Goal: Check status: Check status

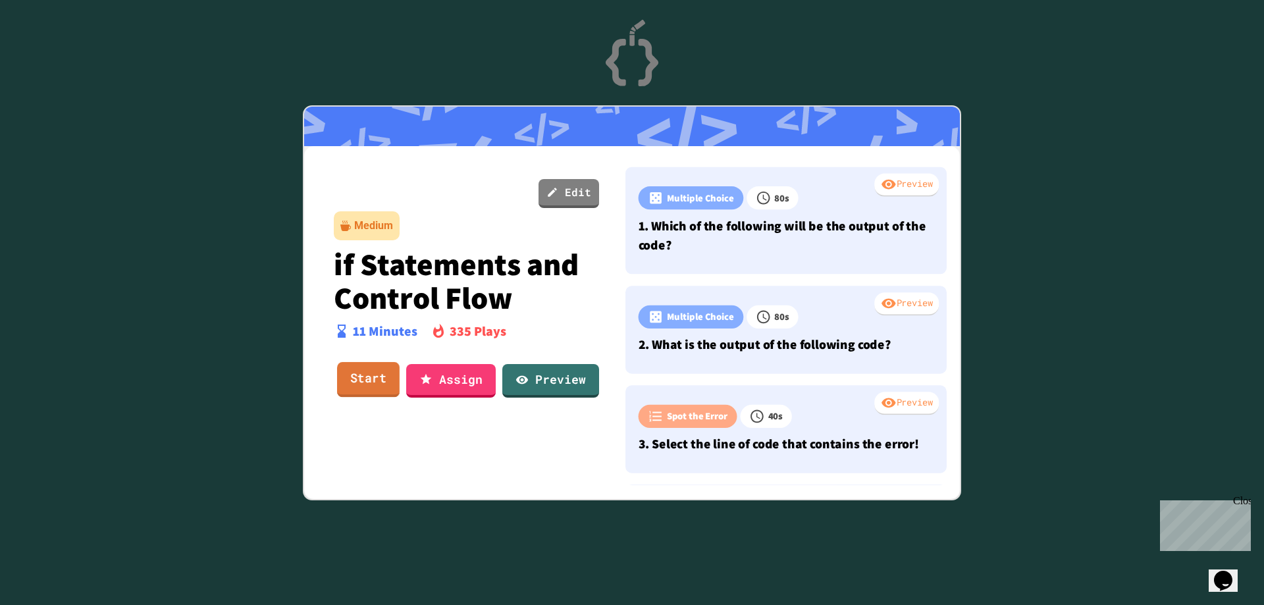
click at [361, 376] on link "Start" at bounding box center [368, 380] width 63 height 36
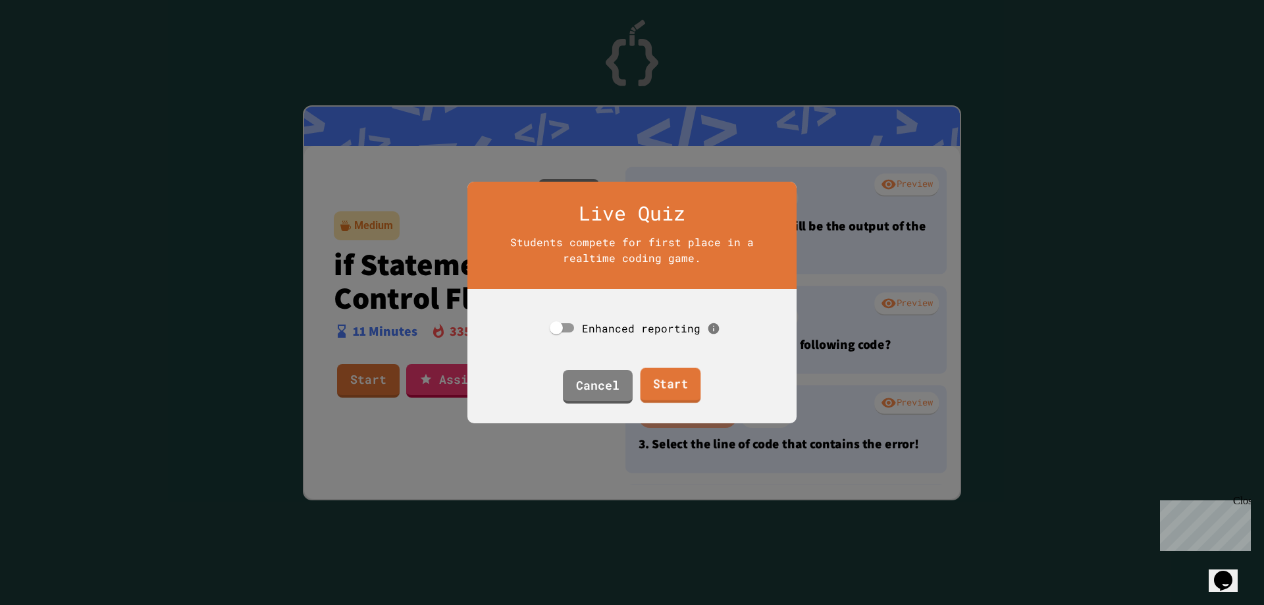
click at [665, 385] on link "Start" at bounding box center [670, 386] width 61 height 36
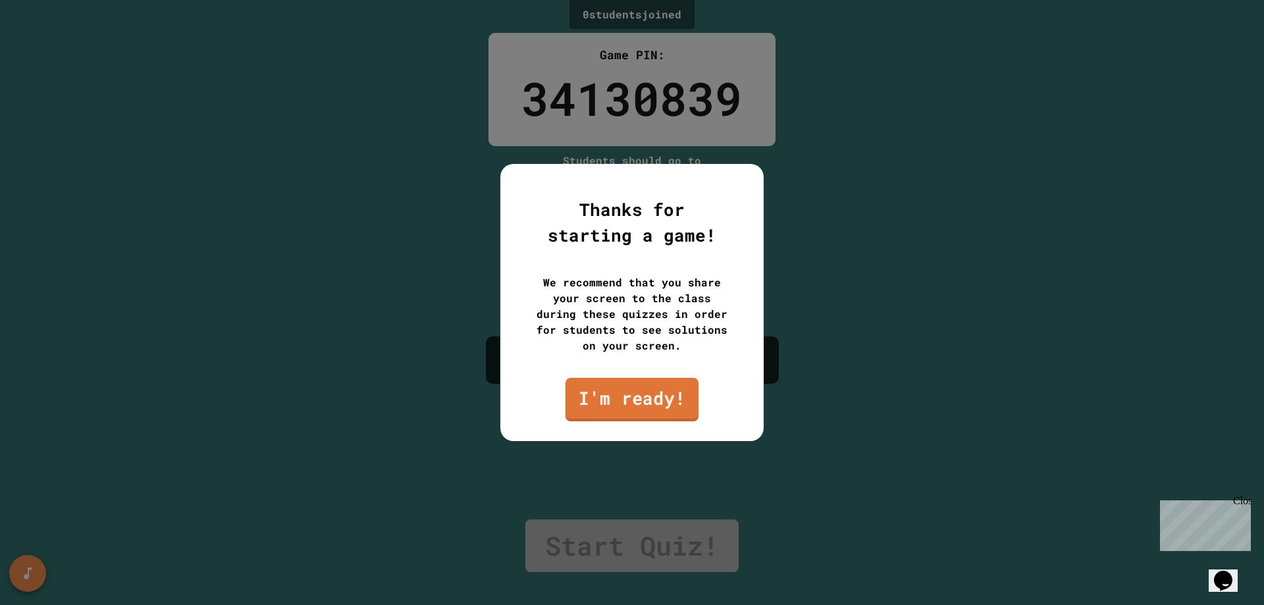
click at [612, 392] on link "I'm ready!" at bounding box center [633, 399] width 134 height 43
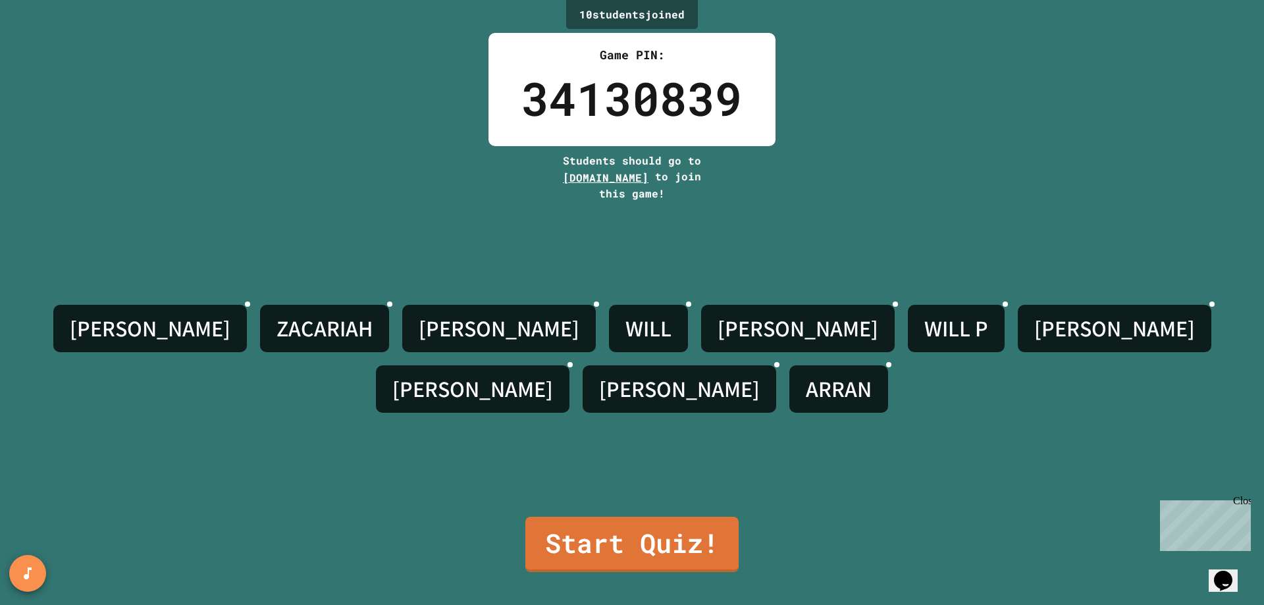
click at [606, 529] on link "Start Quiz!" at bounding box center [631, 544] width 213 height 55
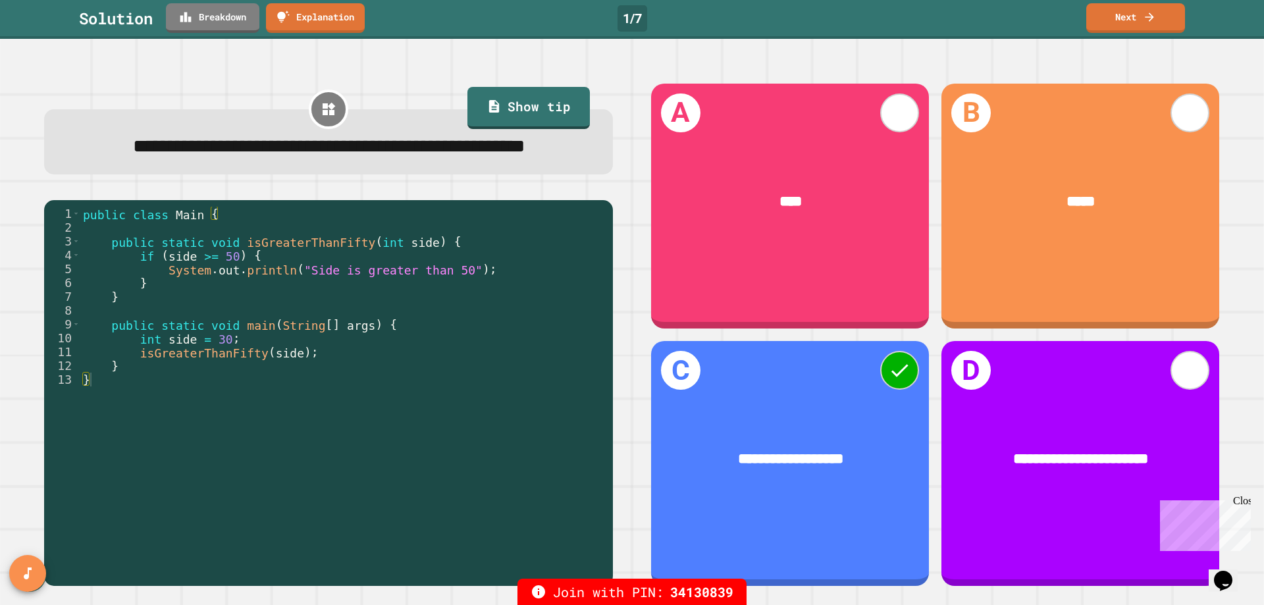
click at [1117, 18] on link "Next" at bounding box center [1135, 18] width 99 height 30
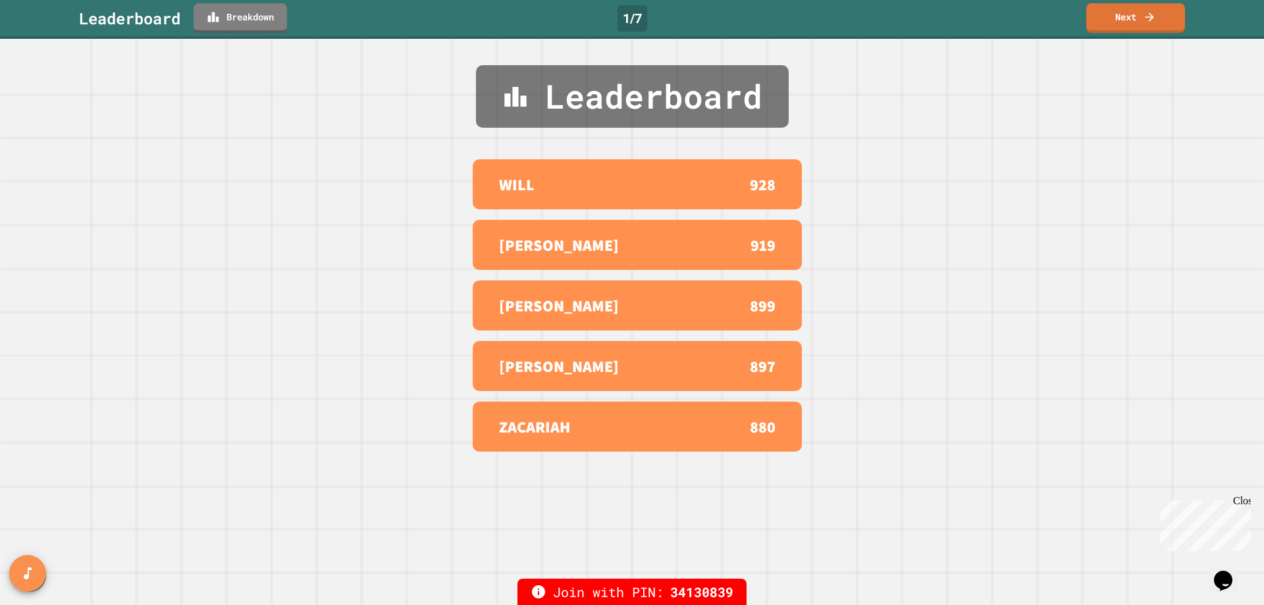
click at [1119, 20] on link "Next" at bounding box center [1135, 18] width 99 height 30
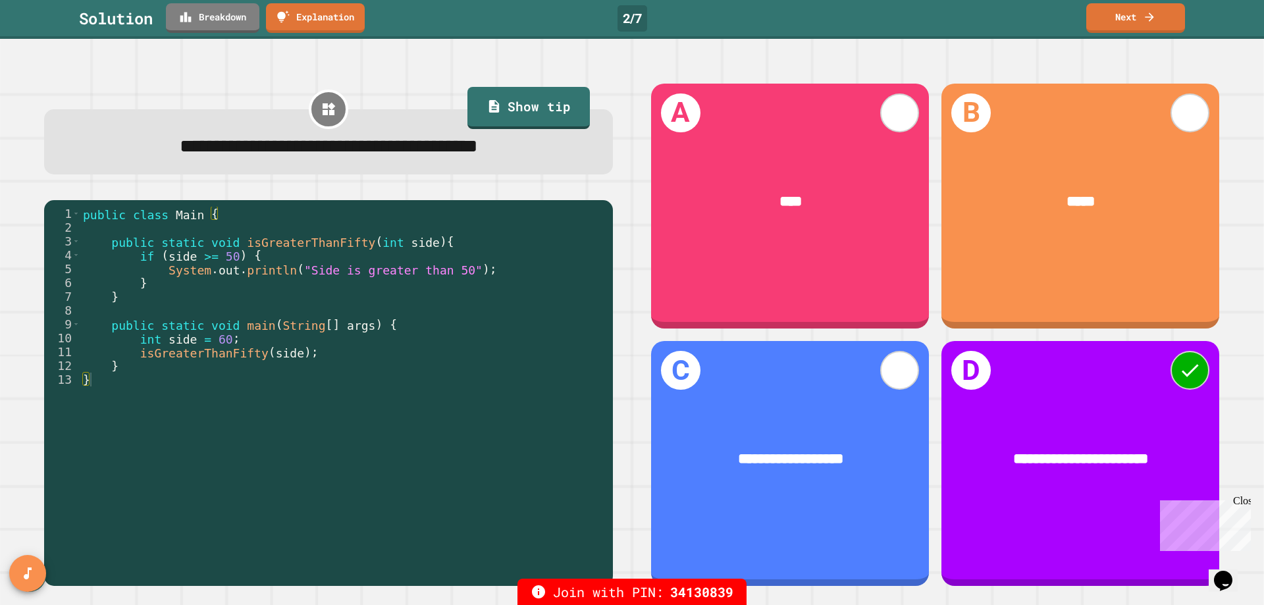
click at [1142, 27] on link "Next" at bounding box center [1135, 18] width 99 height 30
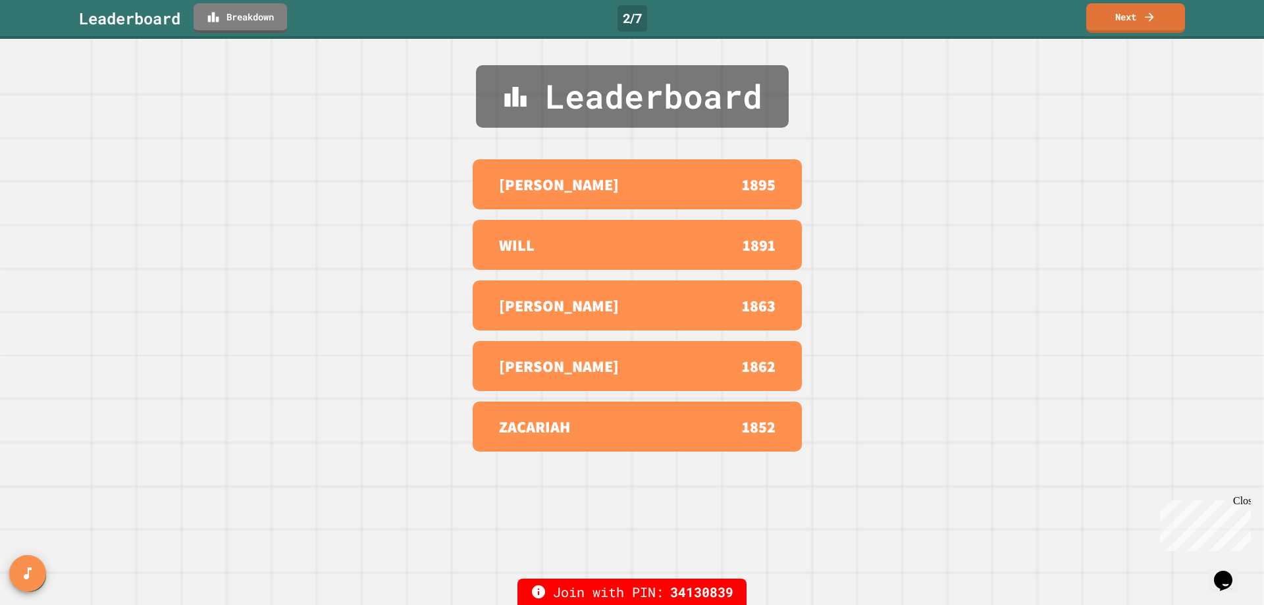
click at [1121, 19] on link "Next" at bounding box center [1135, 18] width 99 height 30
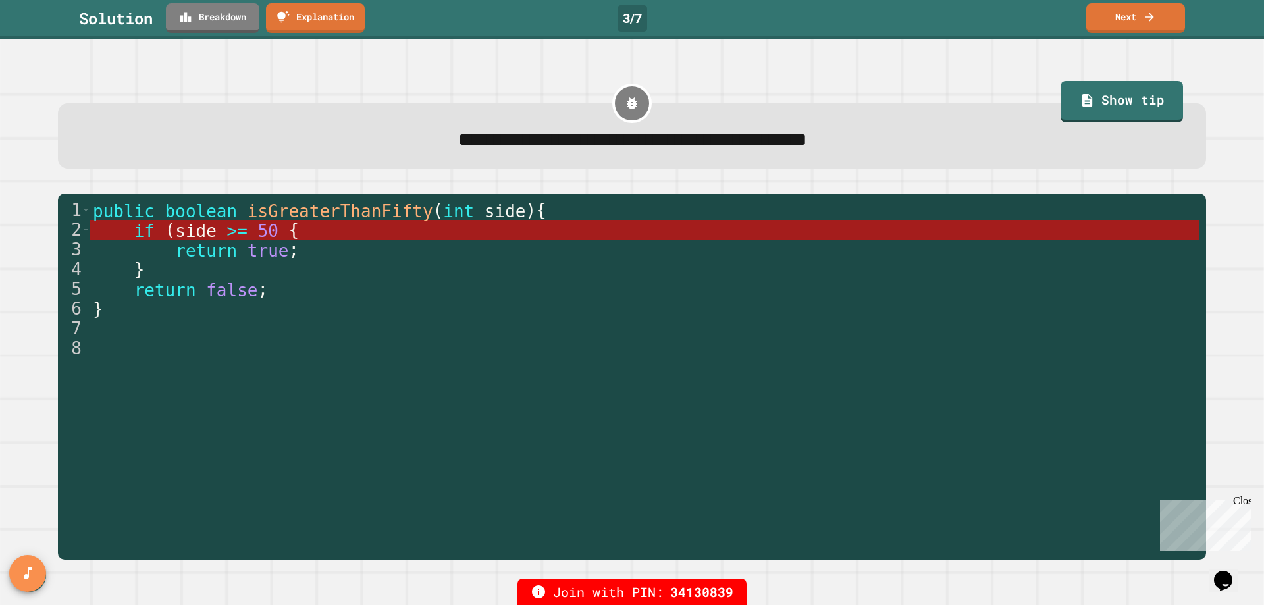
click at [1133, 14] on link "Next" at bounding box center [1135, 18] width 99 height 30
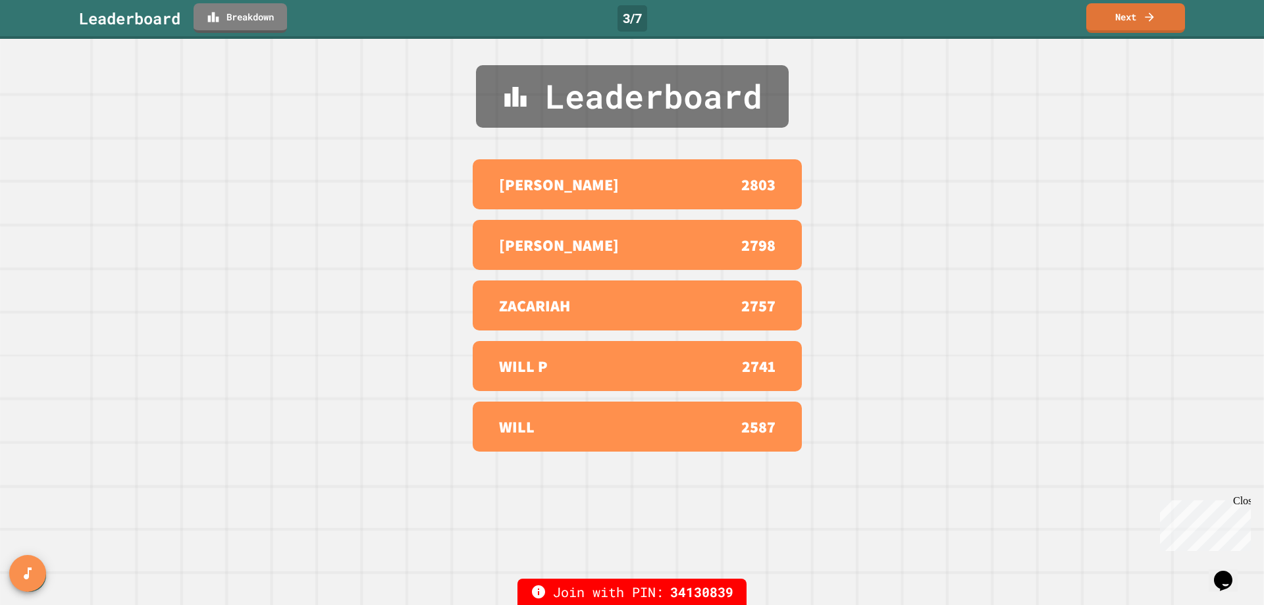
click at [1127, 17] on link "Next" at bounding box center [1135, 18] width 99 height 30
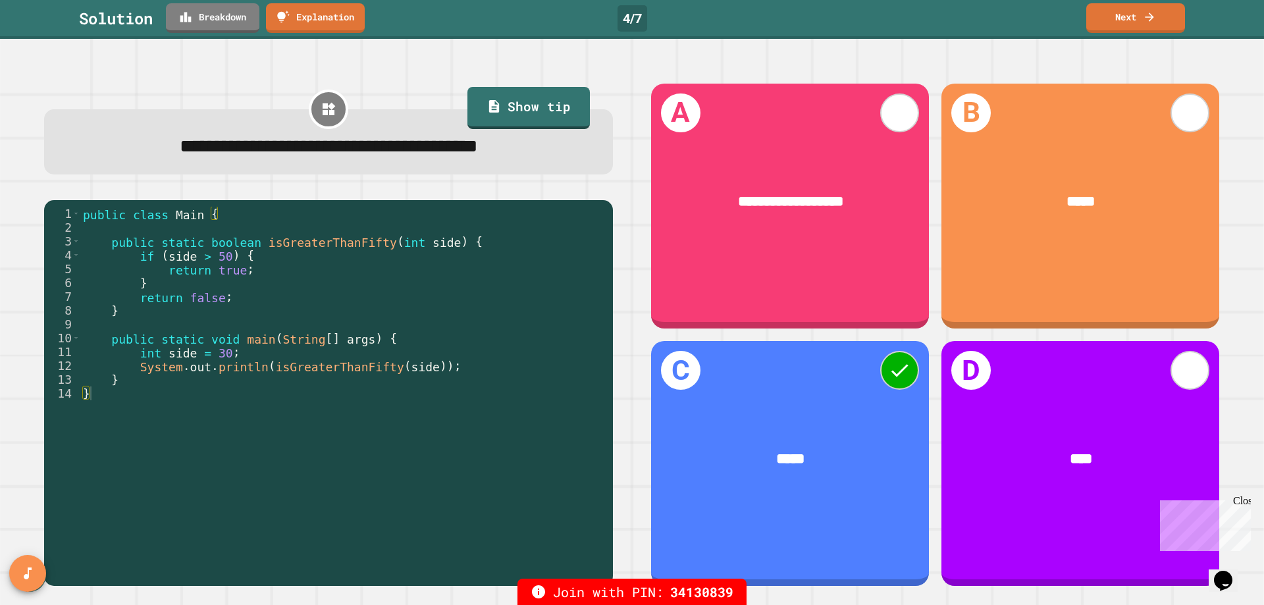
click at [1124, 30] on link "Next" at bounding box center [1135, 18] width 99 height 30
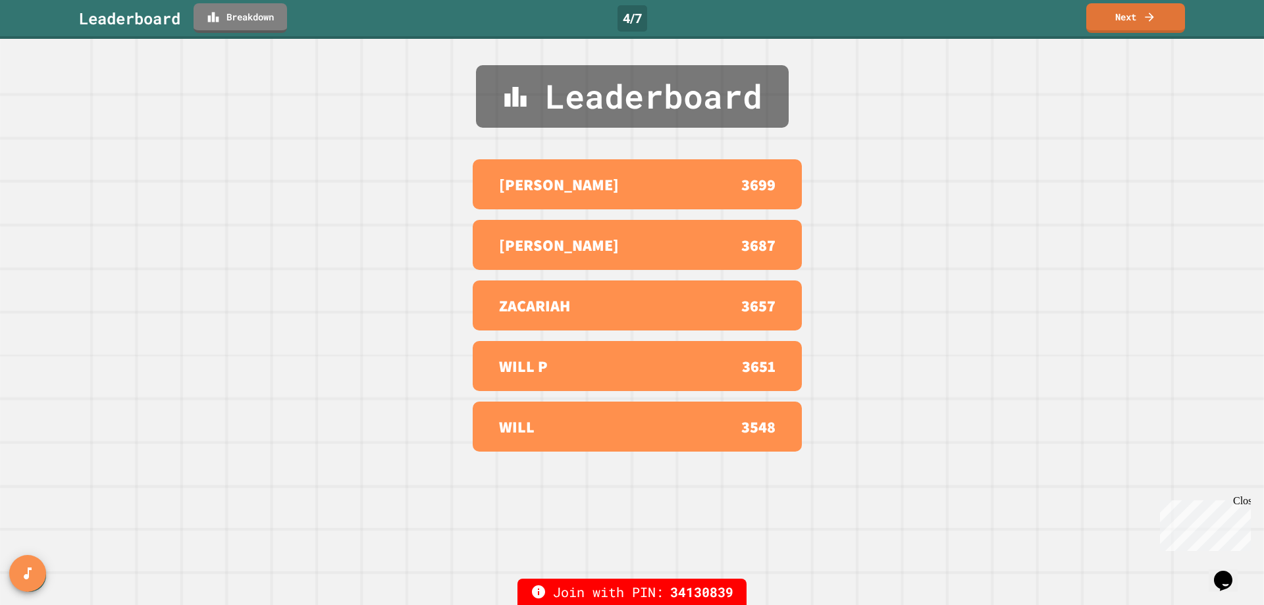
click at [1124, 18] on link "Next" at bounding box center [1135, 18] width 99 height 30
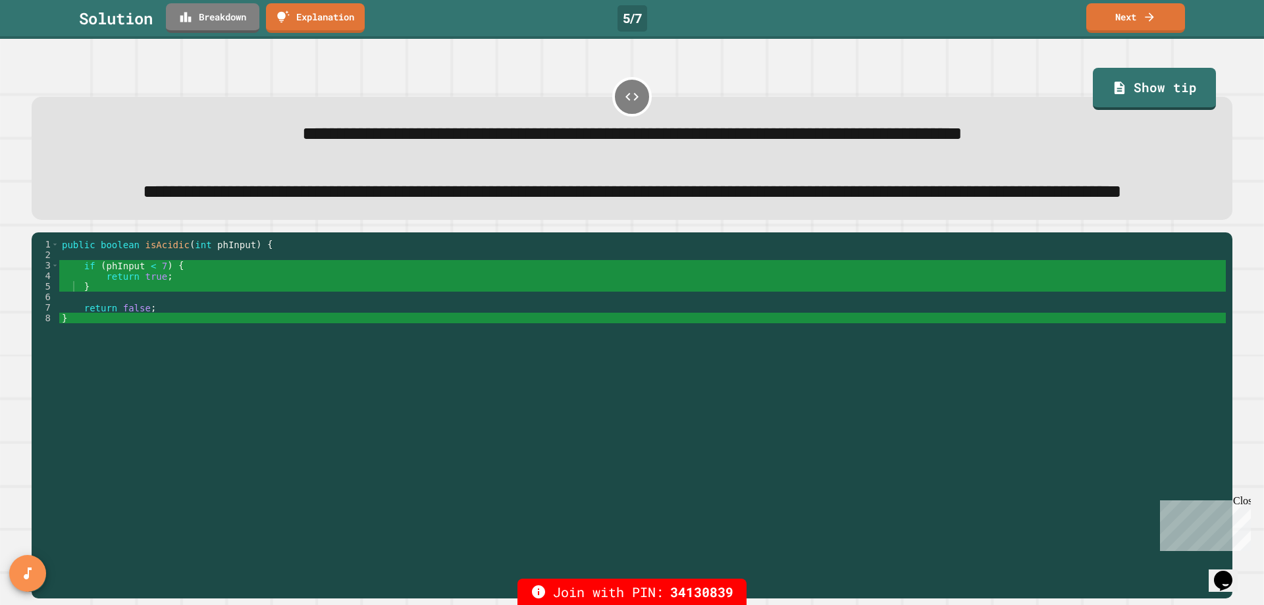
click at [1121, 13] on link "Next" at bounding box center [1135, 18] width 99 height 30
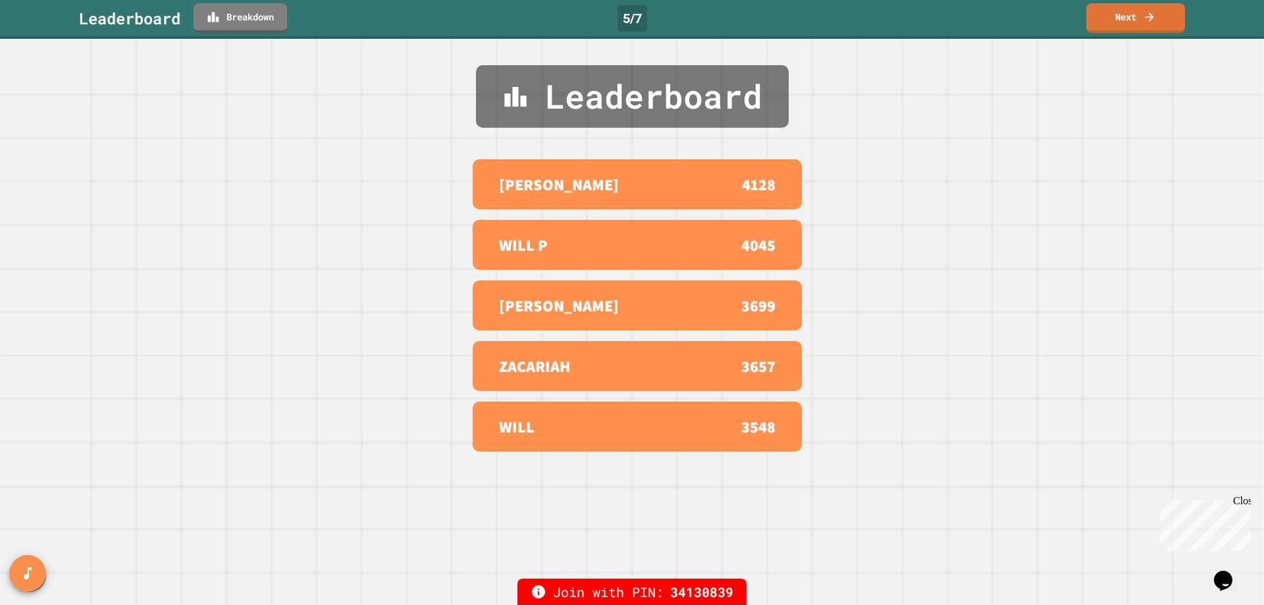
click at [1113, 20] on link "Next" at bounding box center [1135, 18] width 99 height 30
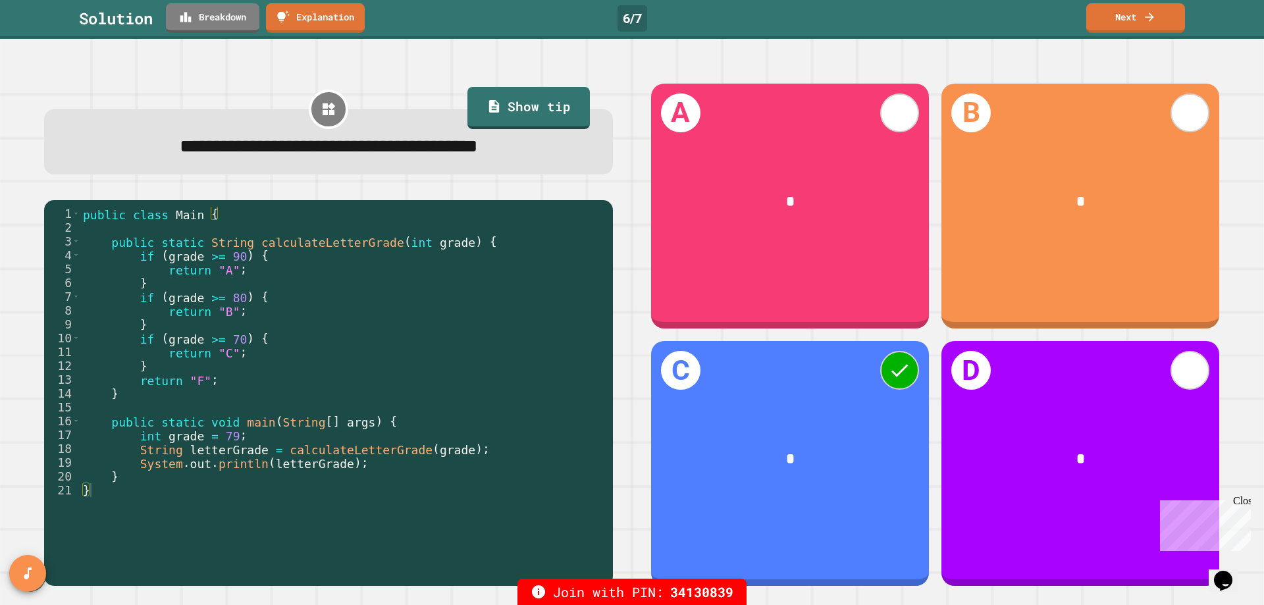
click at [1123, 23] on link "Next" at bounding box center [1135, 18] width 99 height 30
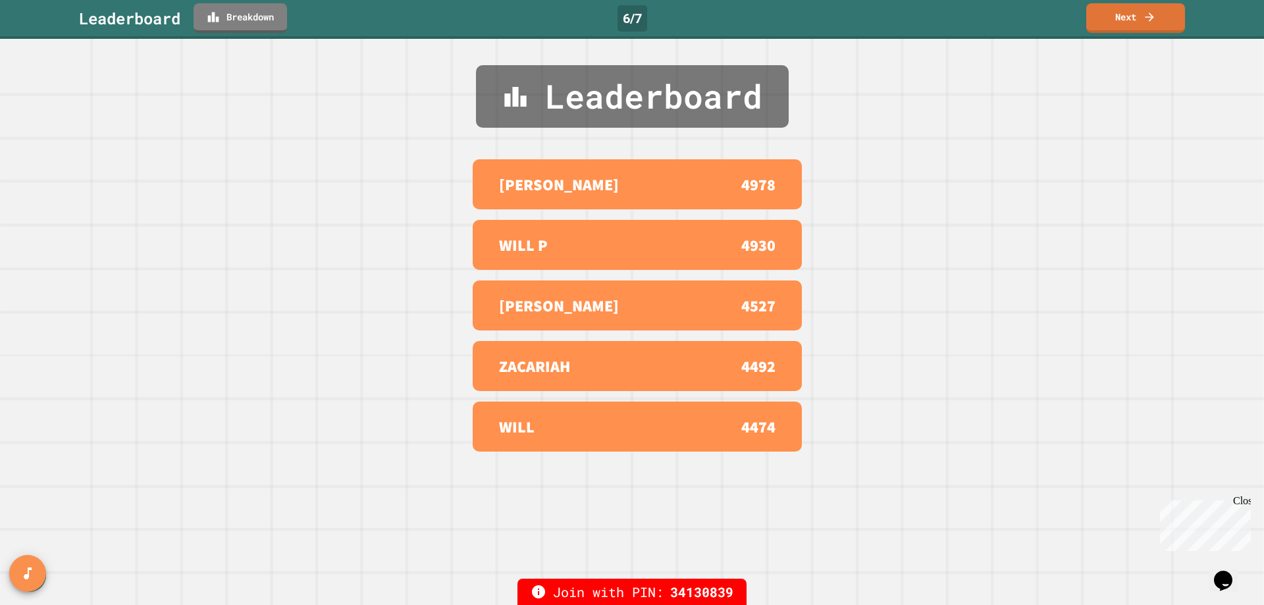
click at [1115, 18] on link "Next" at bounding box center [1135, 18] width 99 height 30
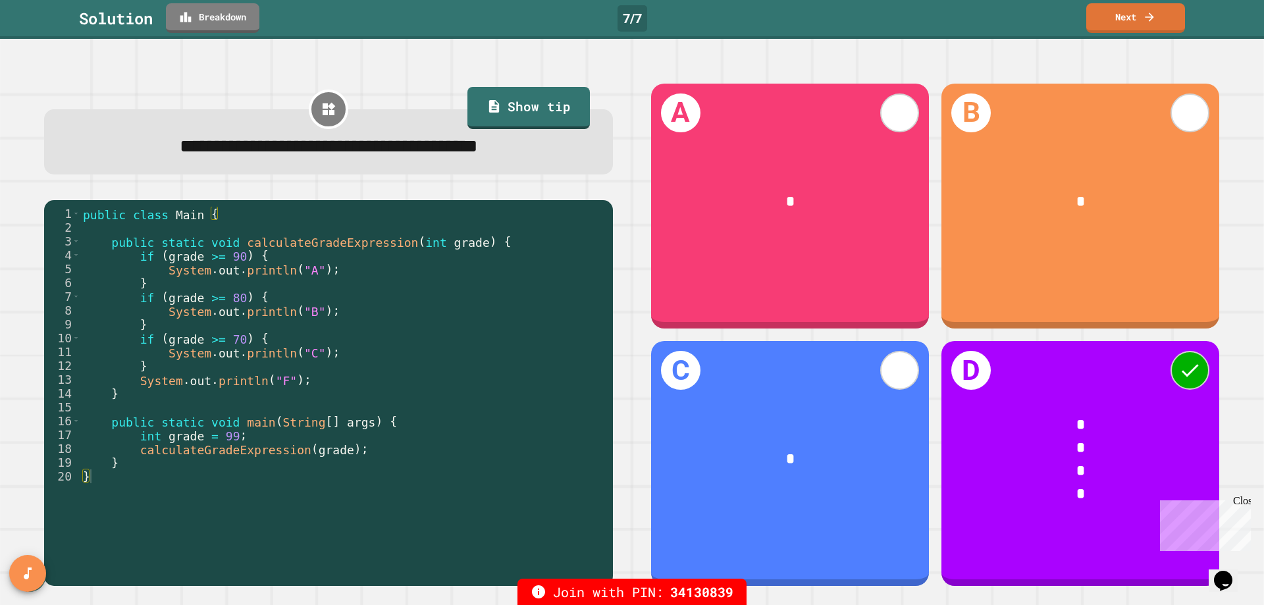
click at [1129, 19] on link "Next" at bounding box center [1135, 18] width 99 height 30
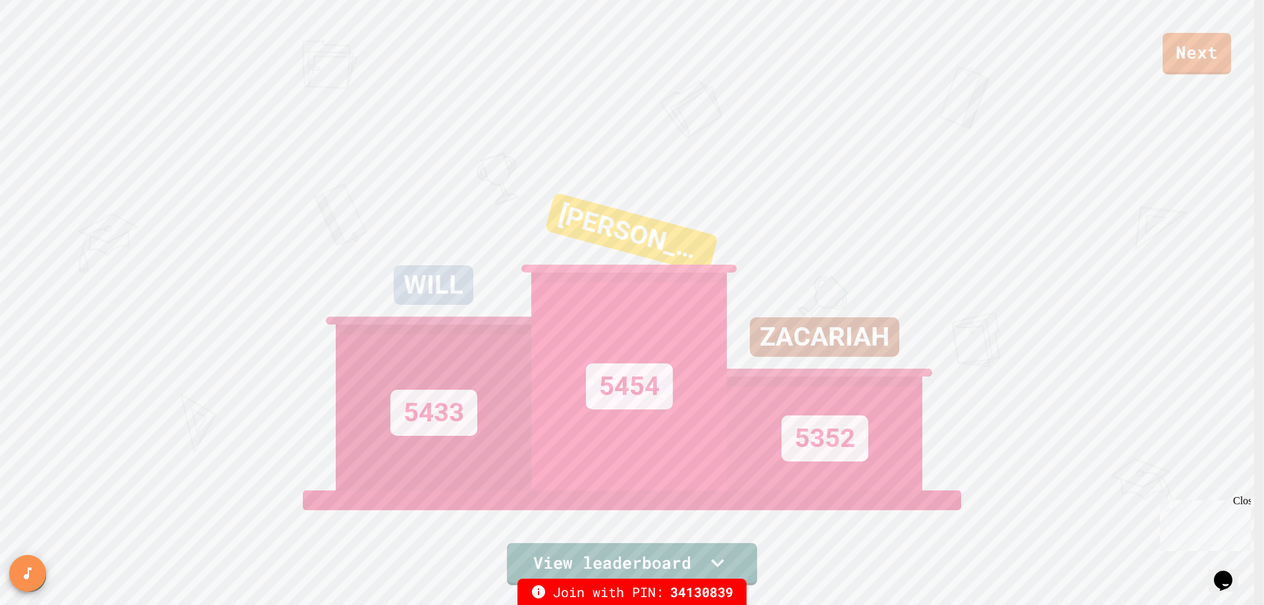
click at [1179, 63] on link "Next" at bounding box center [1197, 53] width 68 height 41
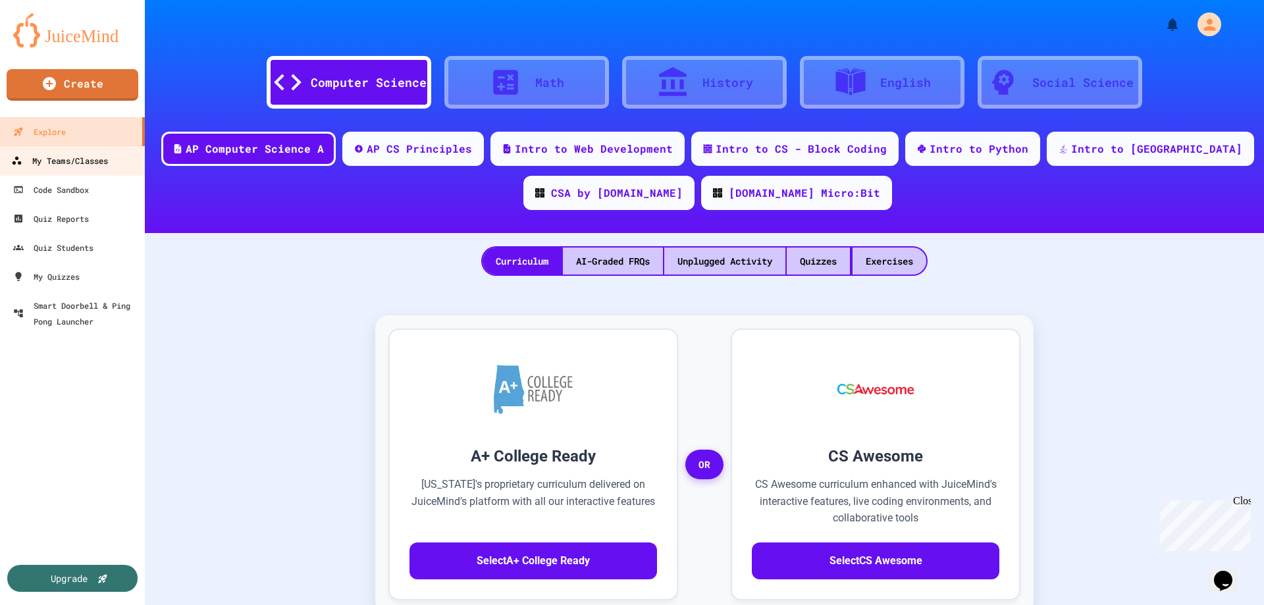
click at [93, 163] on div "My Teams/Classes" at bounding box center [59, 161] width 97 height 16
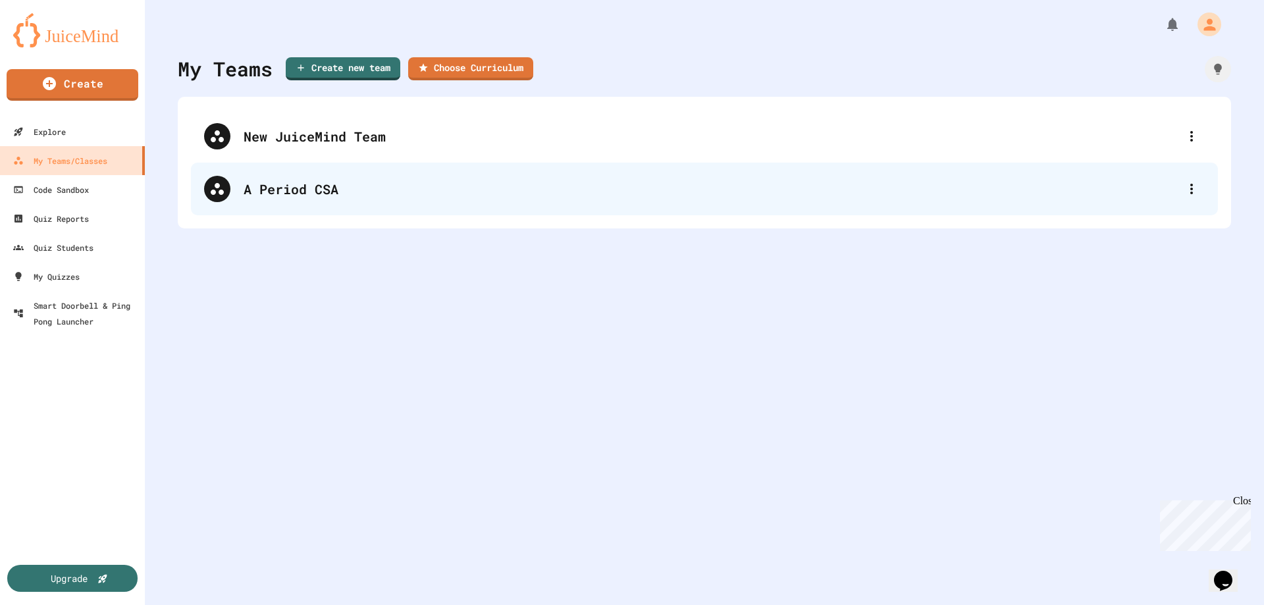
click at [277, 197] on div "A Period CSA" at bounding box center [711, 189] width 935 height 20
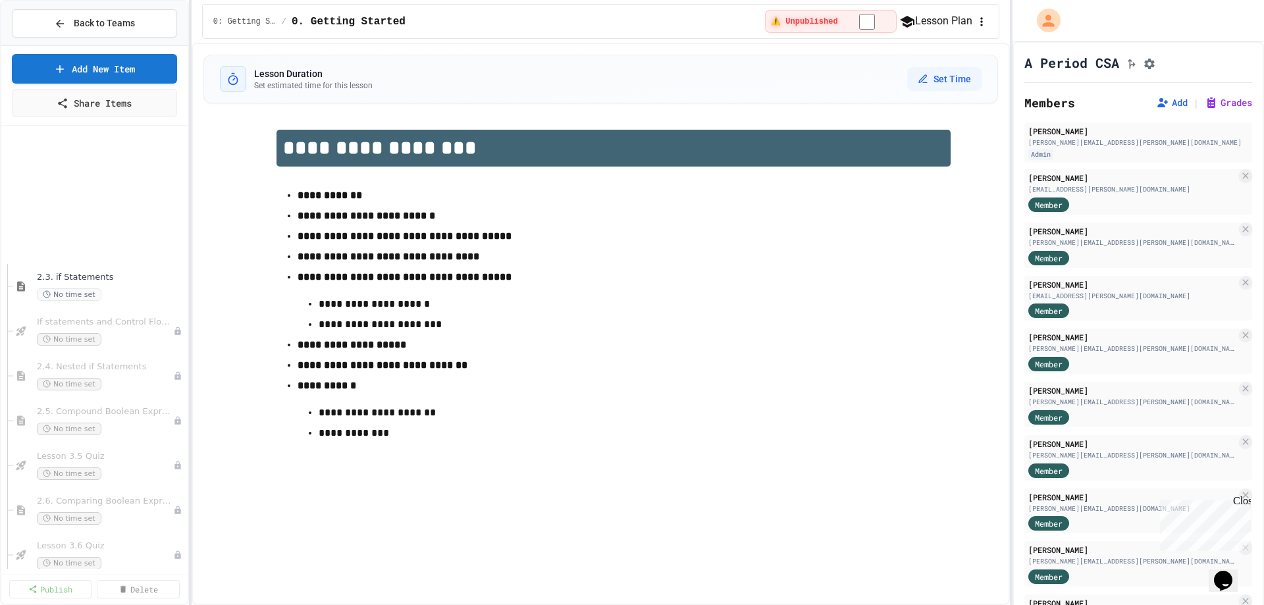
scroll to position [1975, 0]
click at [97, 242] on div "2.5. Compound Boolean Expressions No time set" at bounding box center [98, 245] width 123 height 29
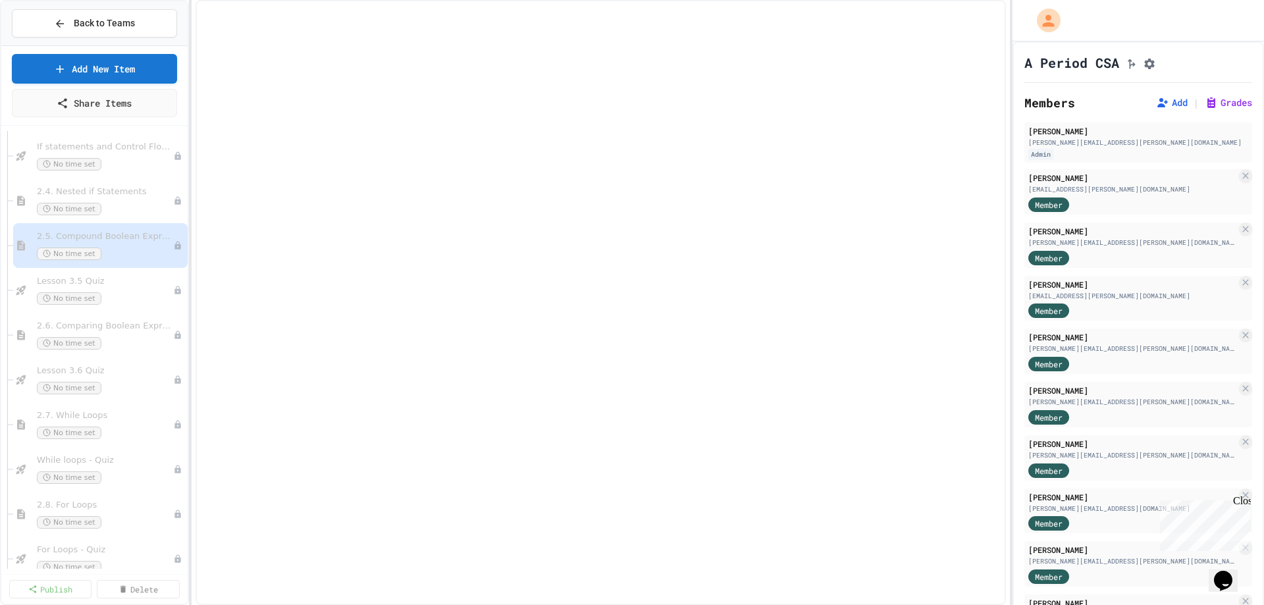
select select "***"
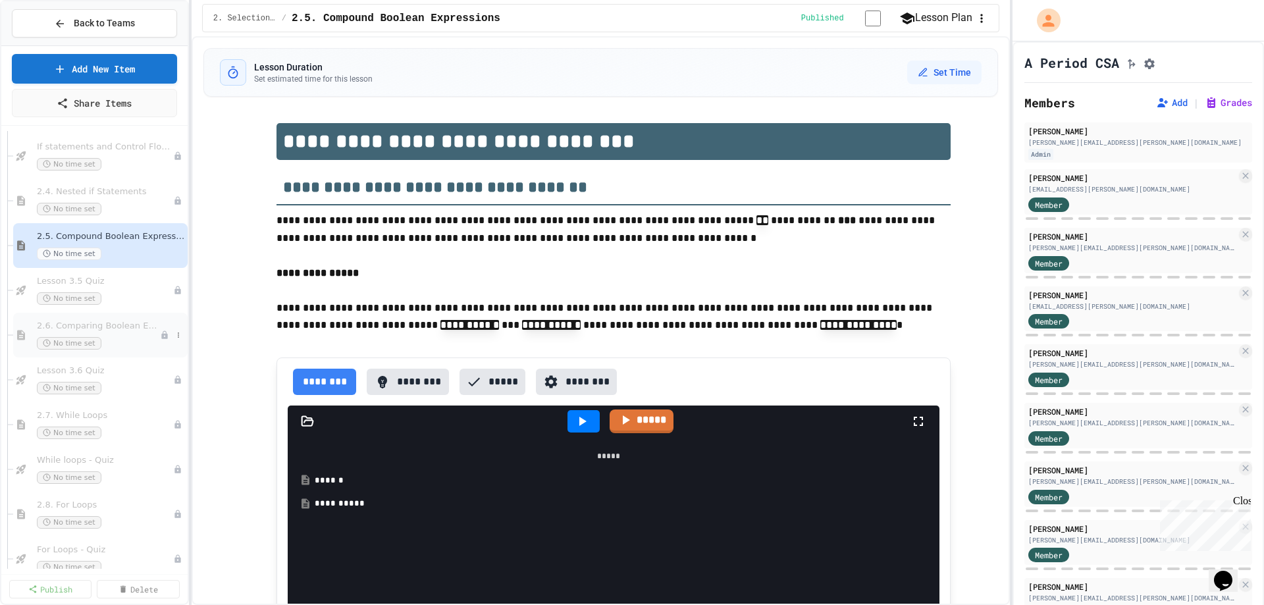
click at [80, 329] on span "2.6. Comparing Boolean Expressions ([PERSON_NAME] Laws)" at bounding box center [98, 326] width 123 height 11
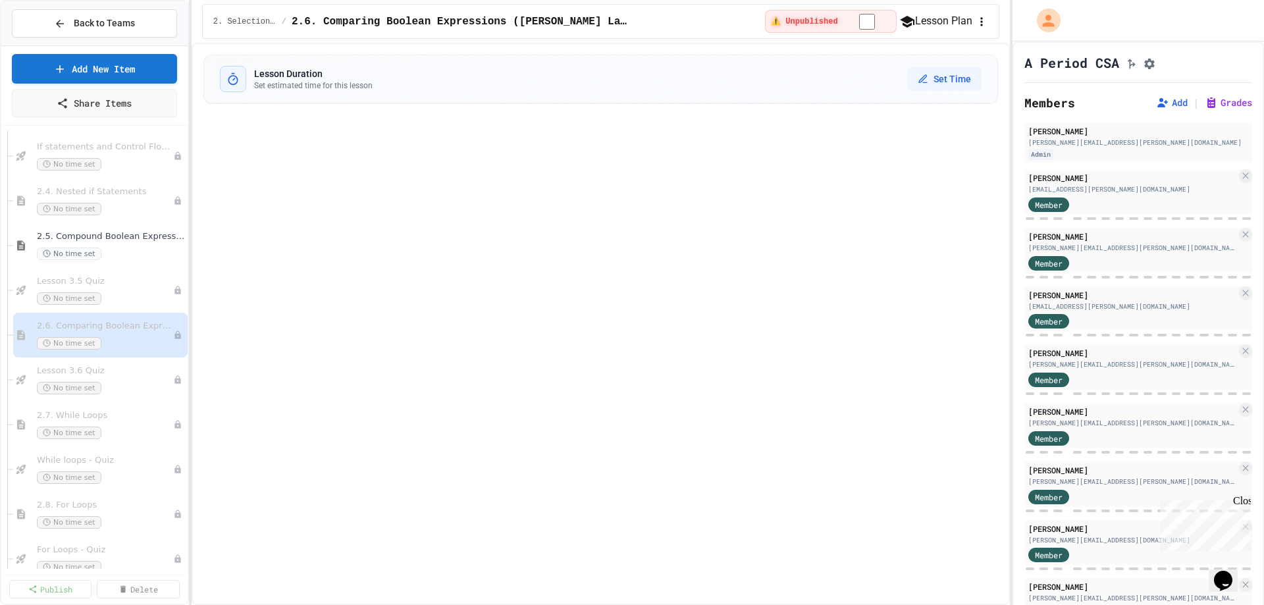
select select "***"
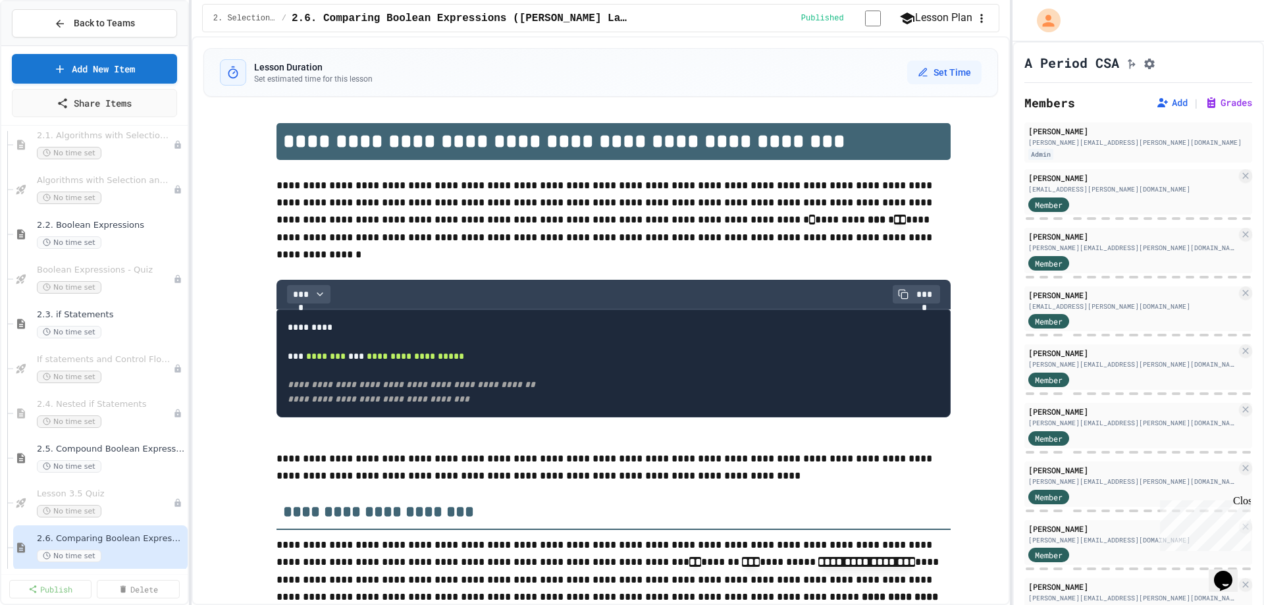
scroll to position [1844, 0]
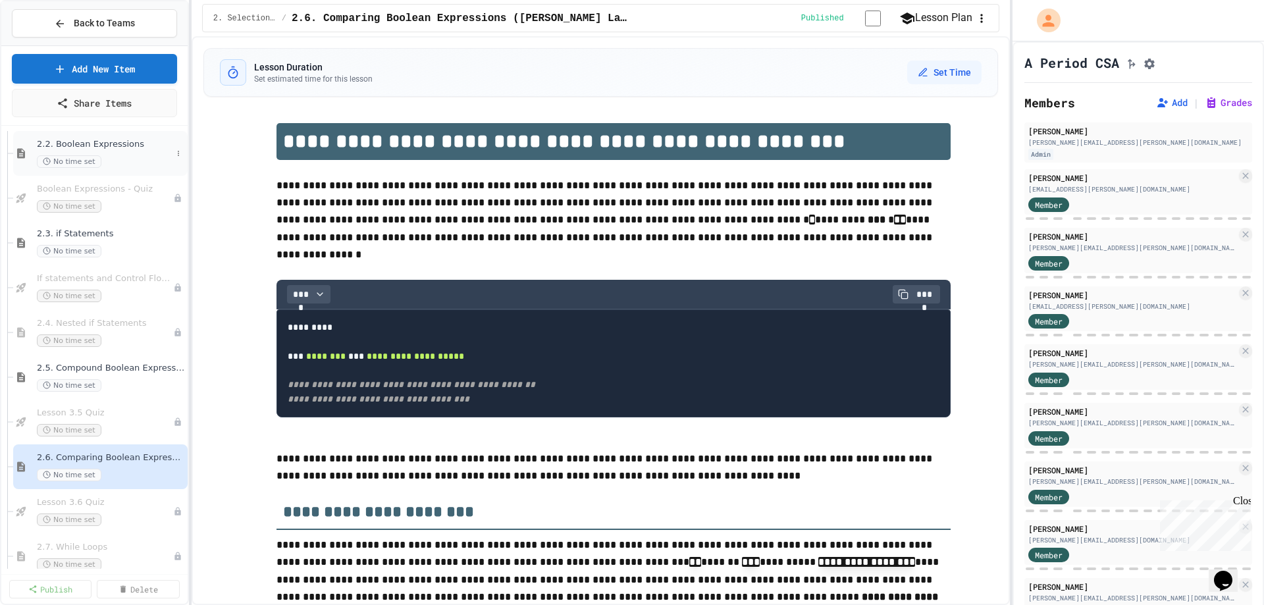
click at [84, 150] on div "2.2. Boolean Expressions No time set" at bounding box center [104, 153] width 135 height 29
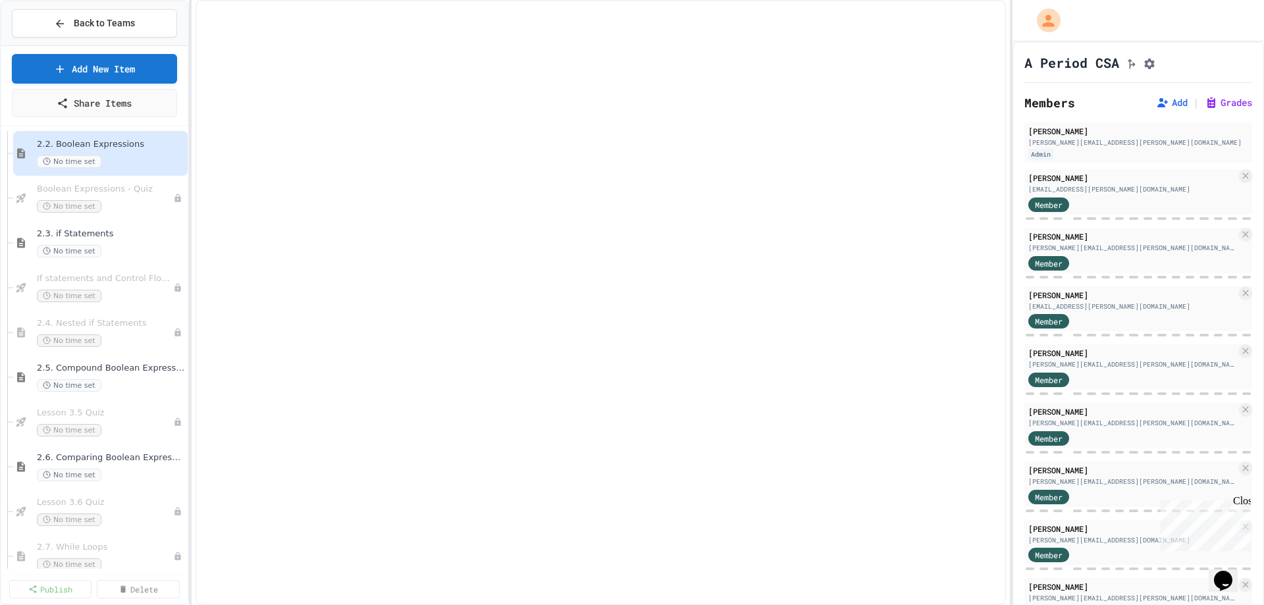
scroll to position [1836, 0]
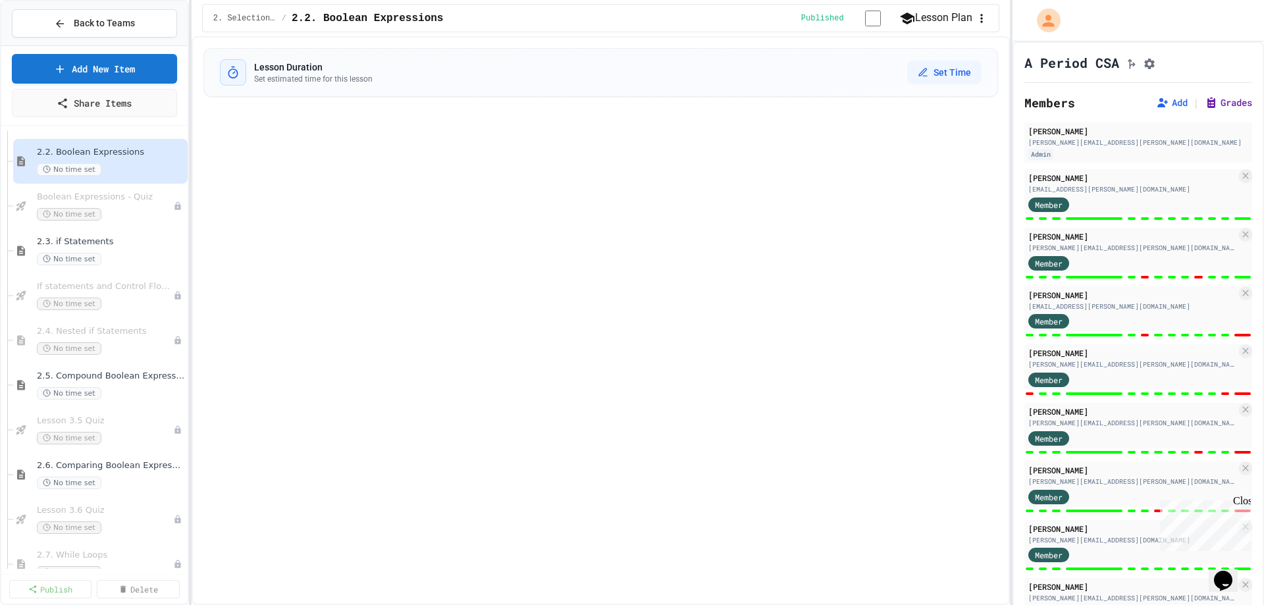
select select "***"
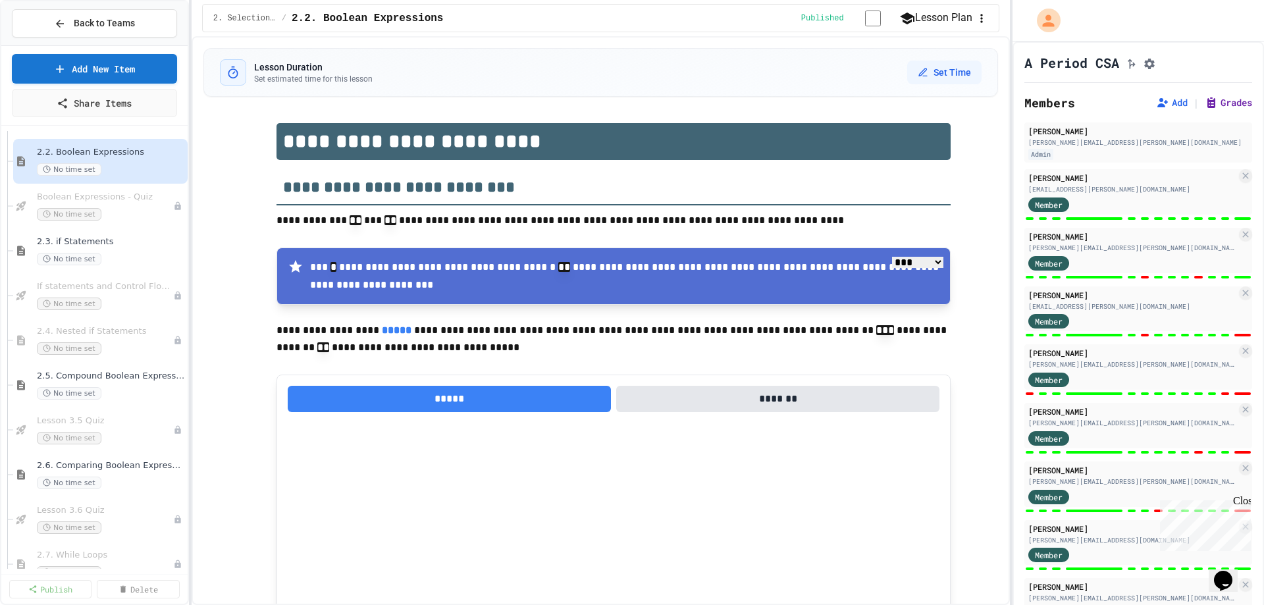
click at [1207, 107] on button "Grades" at bounding box center [1228, 102] width 47 height 13
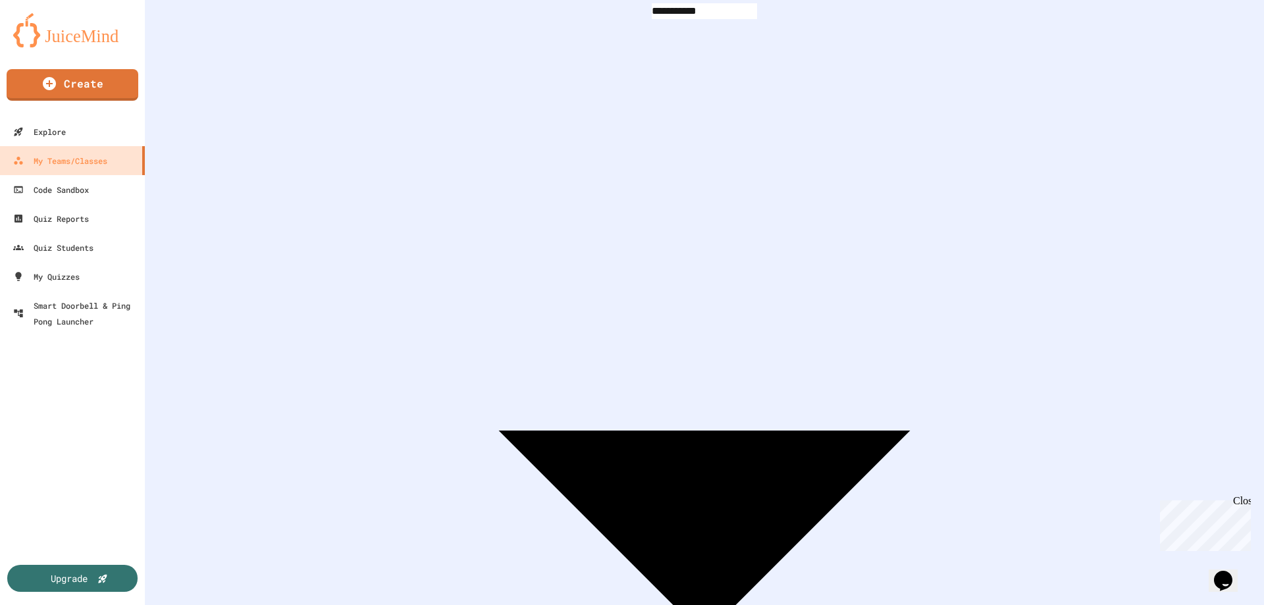
scroll to position [109, 0]
